Goal: Transaction & Acquisition: Book appointment/travel/reservation

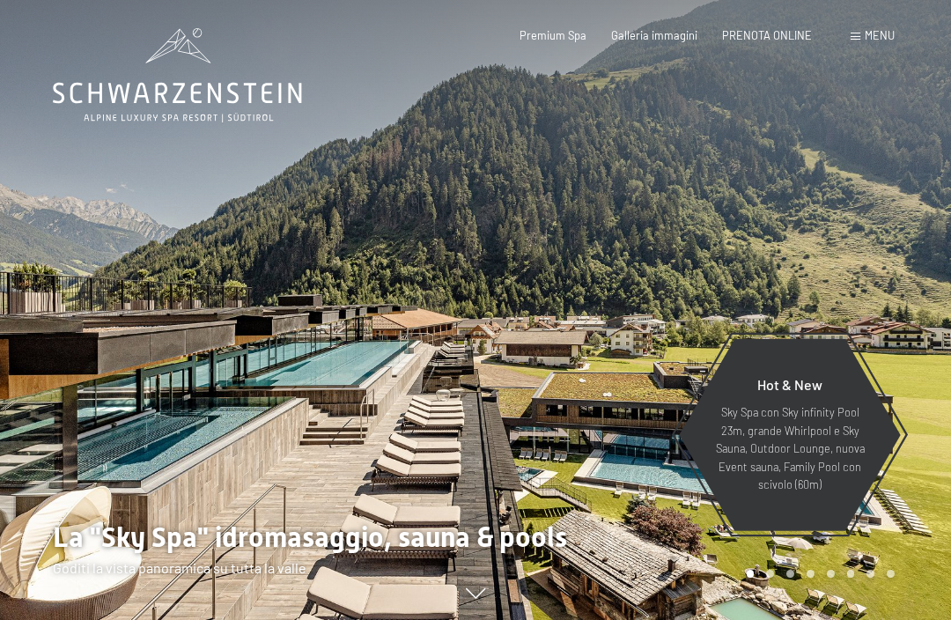
click at [869, 32] on span "Menu" at bounding box center [879, 35] width 30 height 14
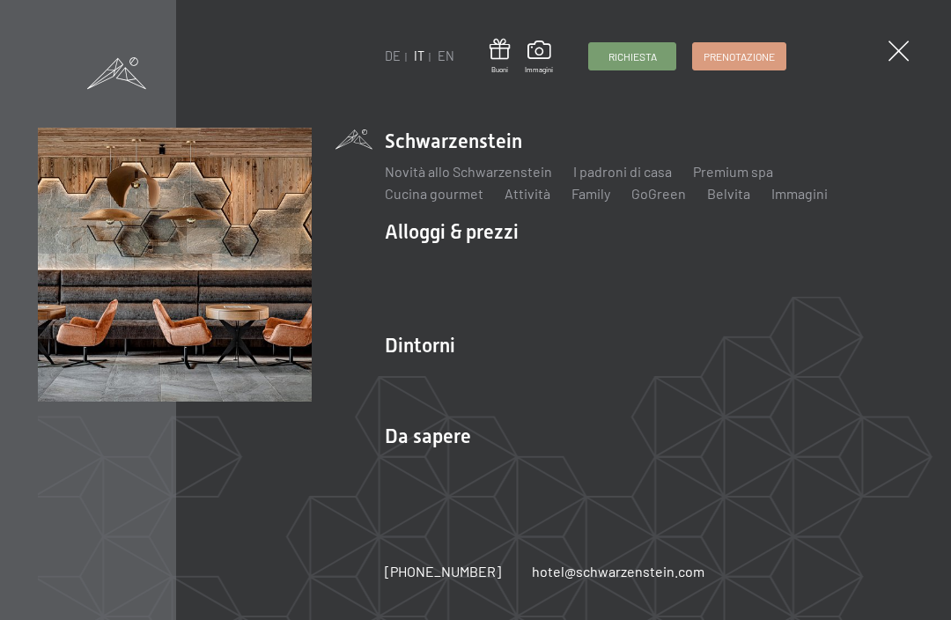
click at [426, 467] on link "Posizione & arrivo" at bounding box center [440, 466] width 111 height 17
click at [916, 40] on div "DE IT EN Buoni Immagini Richiesta Prenotazione DE IT EN Schwarzenstein Novità a…" at bounding box center [475, 310] width 951 height 620
click at [759, 49] on span "Prenotazione" at bounding box center [738, 56] width 71 height 15
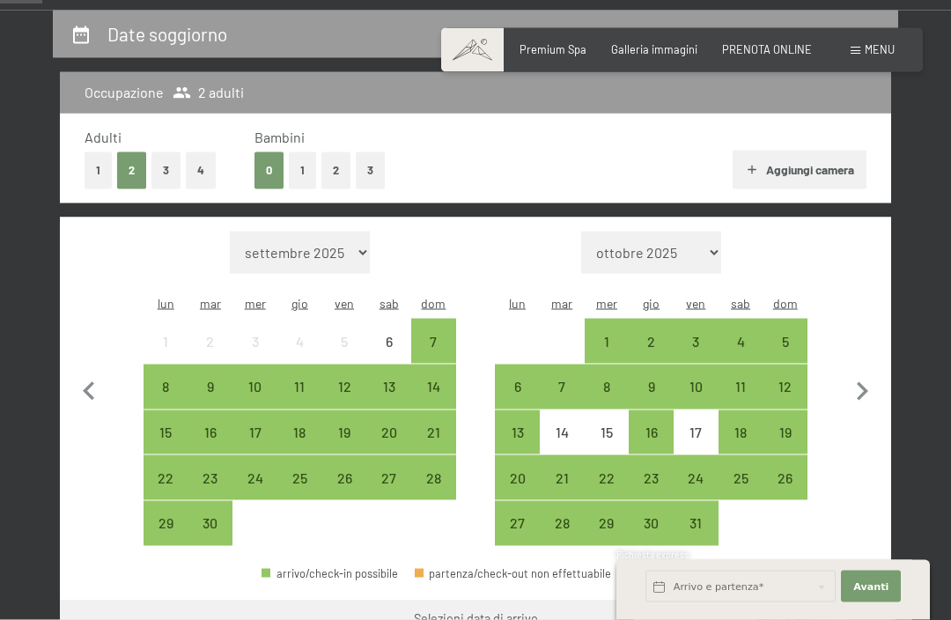
scroll to position [342, 0]
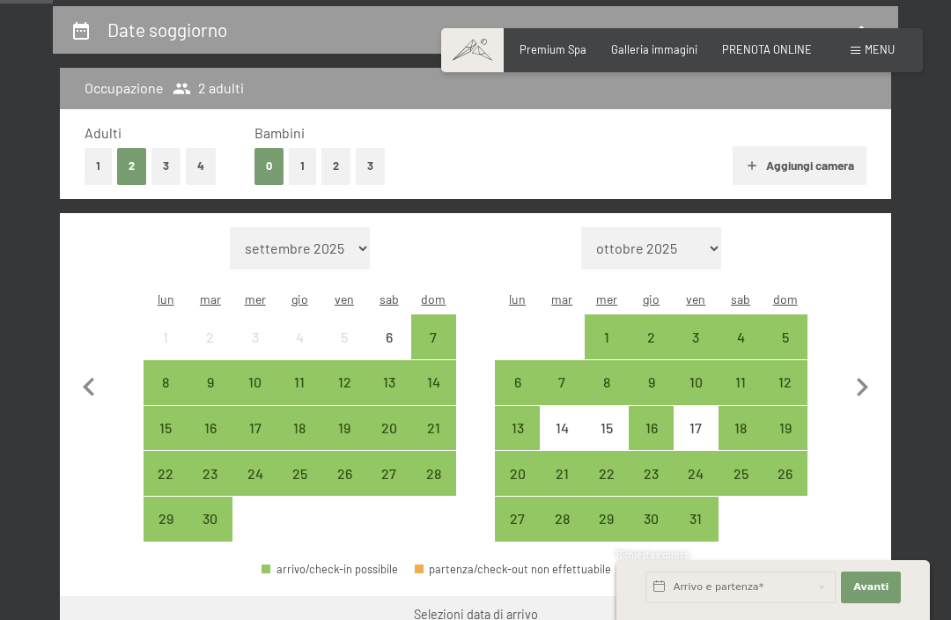
click at [446, 421] on div "21" at bounding box center [433, 441] width 41 height 41
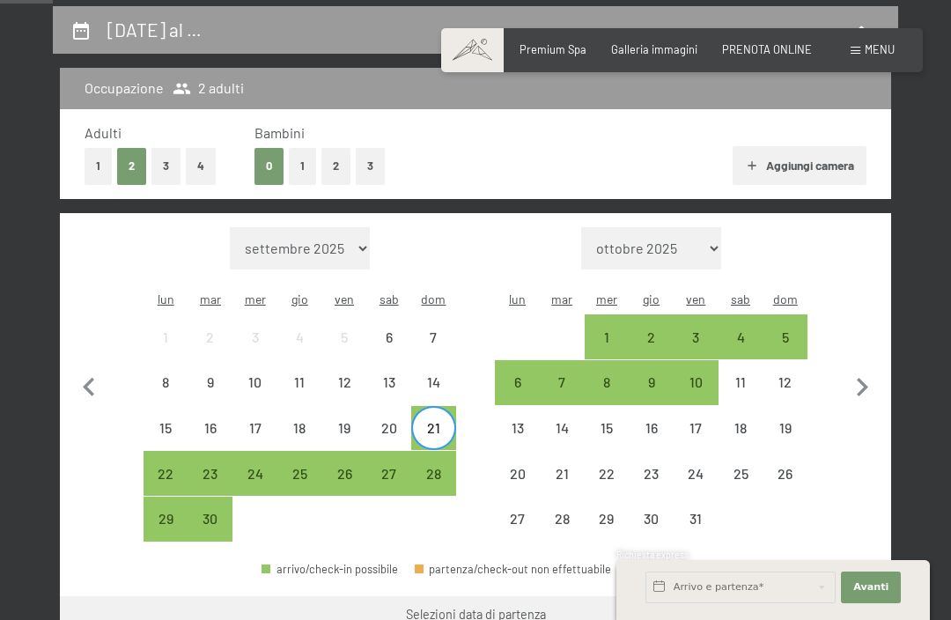
click at [216, 467] on div "23" at bounding box center [210, 487] width 41 height 41
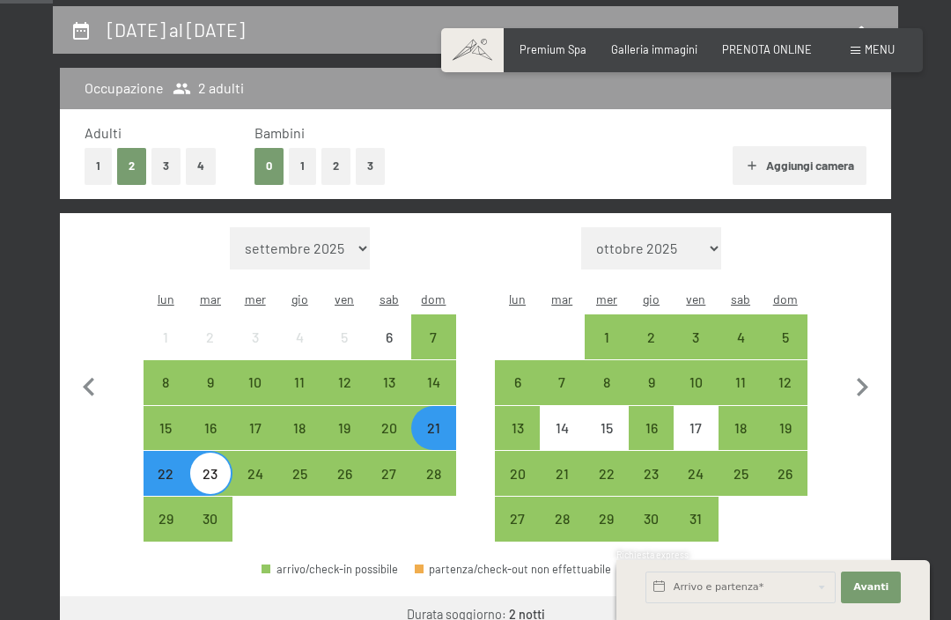
click at [305, 158] on button "1" at bounding box center [302, 166] width 27 height 36
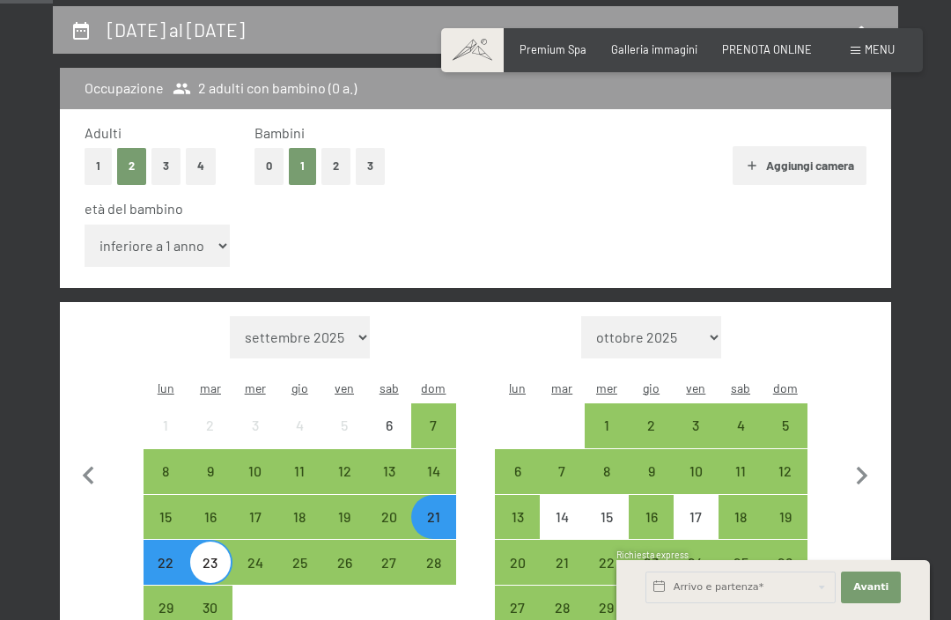
click at [805, 171] on button "Aggiungi camera" at bounding box center [798, 165] width 133 height 39
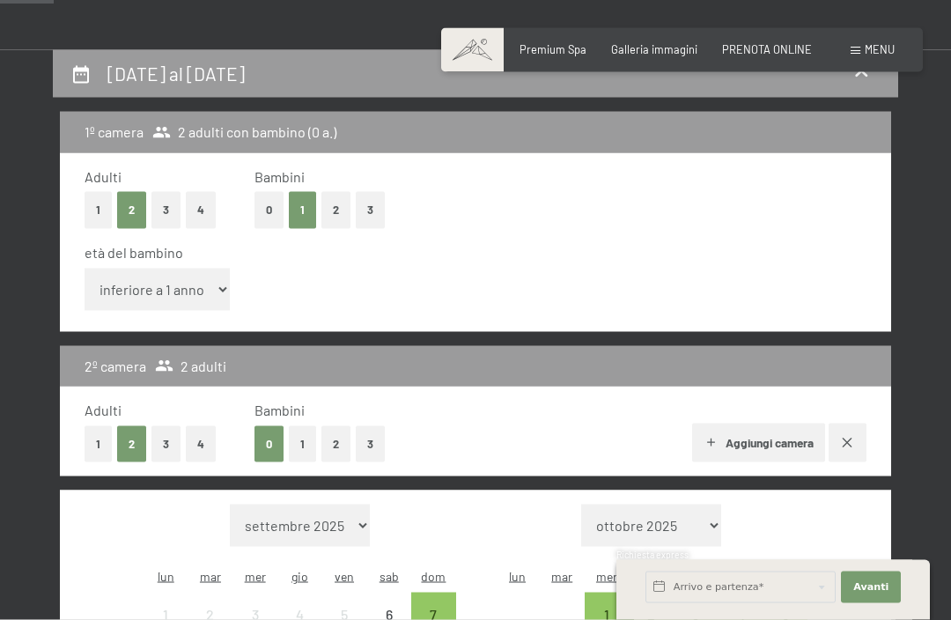
click at [840, 436] on icon "button" at bounding box center [847, 443] width 14 height 14
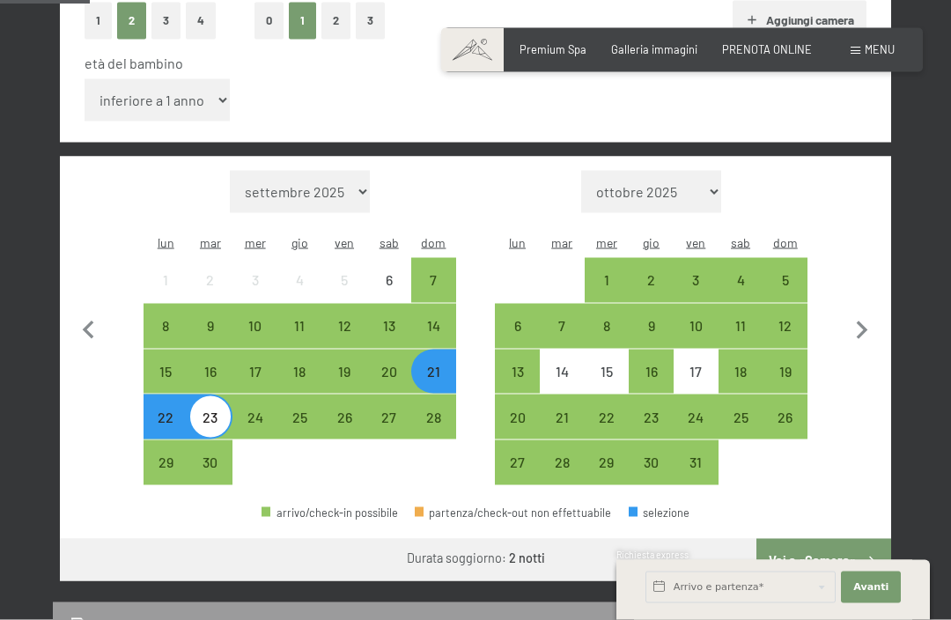
scroll to position [493, 0]
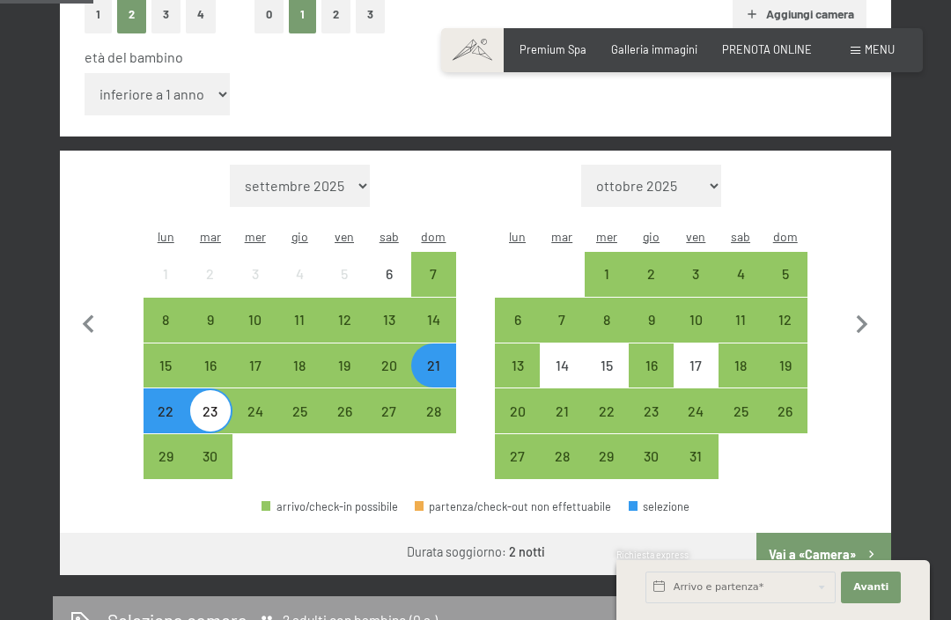
click at [432, 358] on div "21" at bounding box center [433, 378] width 41 height 41
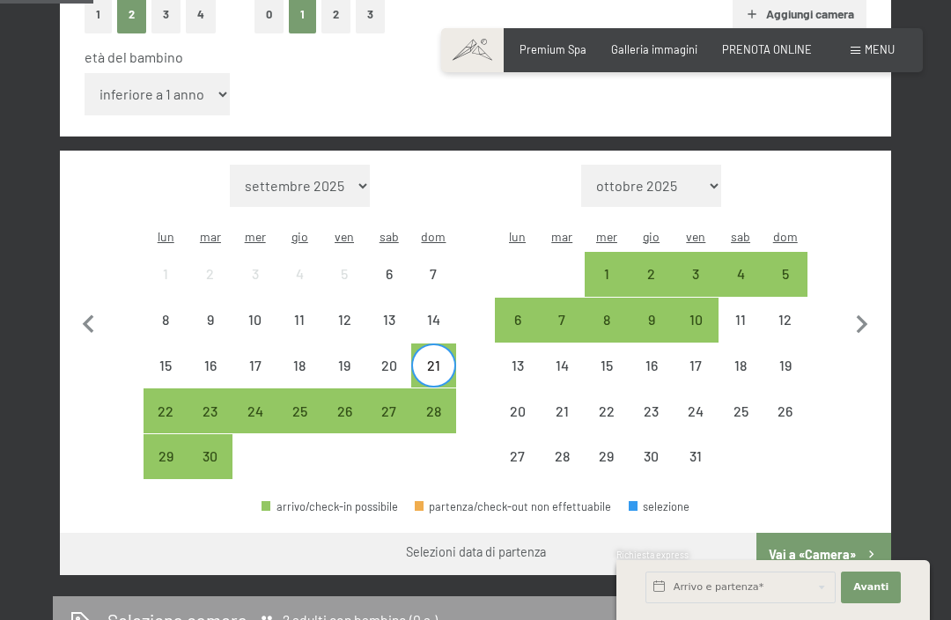
click at [210, 404] on div "23" at bounding box center [210, 424] width 41 height 41
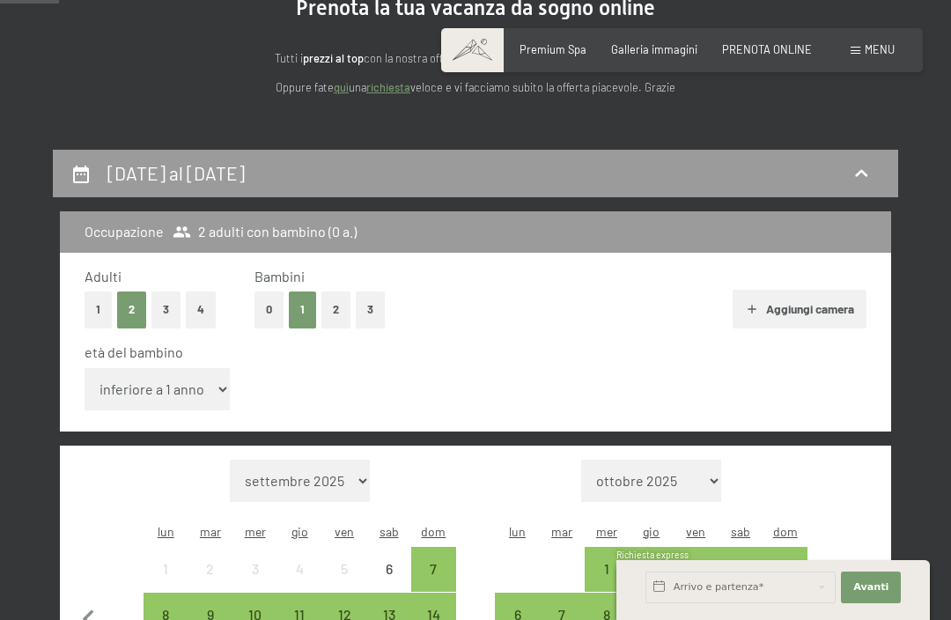
scroll to position [0, 0]
